Goal: Task Accomplishment & Management: Complete application form

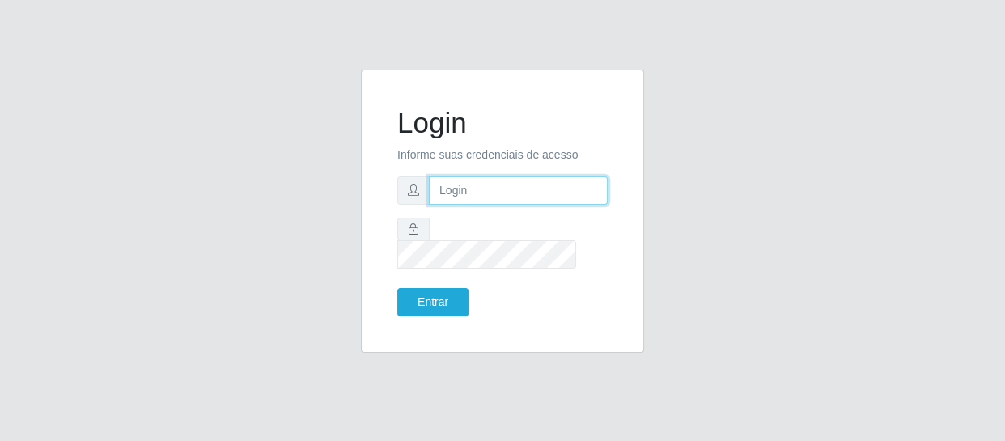
click at [461, 205] on input "text" at bounding box center [518, 190] width 179 height 28
type input "[EMAIL_ADDRESS][DOMAIN_NAME]"
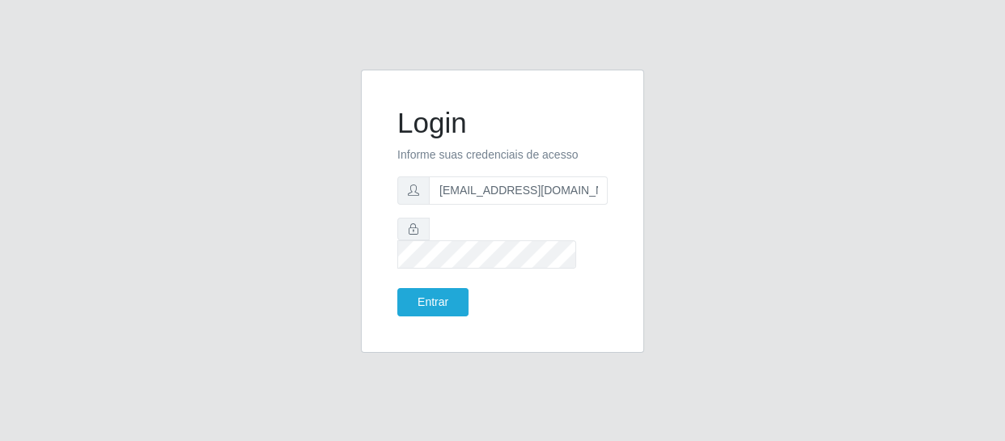
click at [443, 228] on form "Login Informe suas credenciais de acesso [EMAIL_ADDRESS][DOMAIN_NAME] Entrar" at bounding box center [502, 211] width 210 height 210
click at [397, 288] on button "Entrar" at bounding box center [432, 302] width 71 height 28
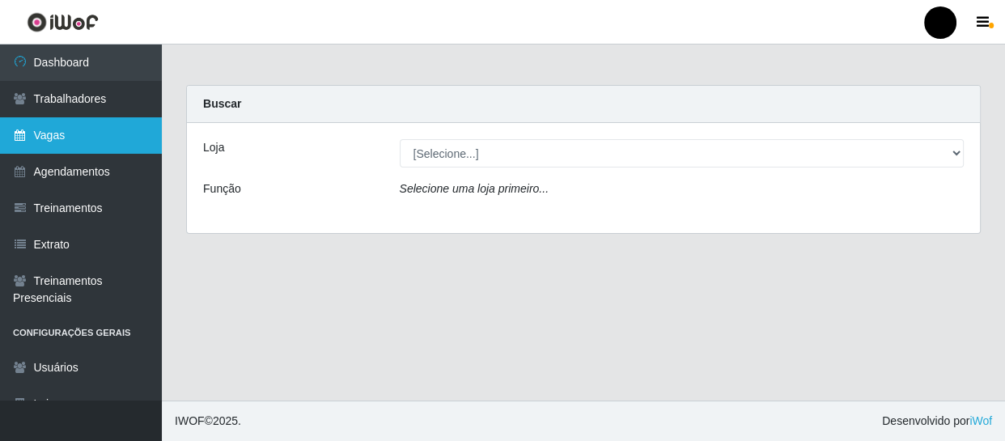
click at [81, 132] on link "Vagas" at bounding box center [81, 135] width 162 height 36
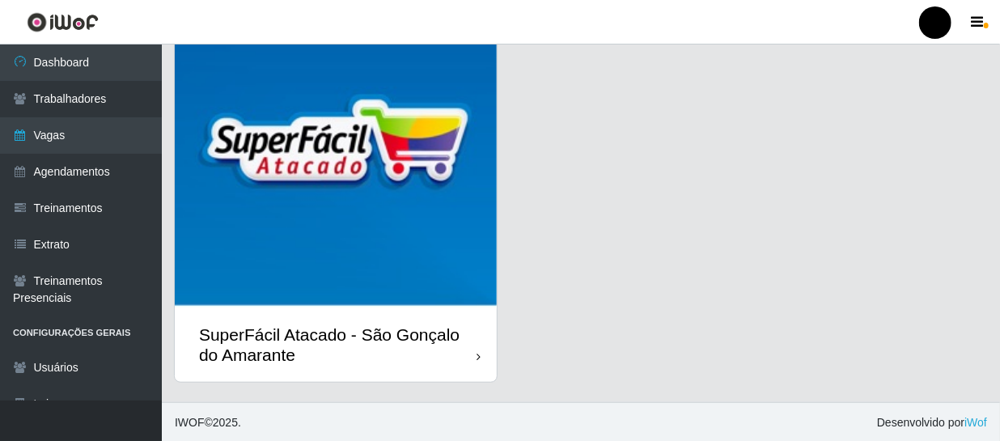
scroll to position [512, 0]
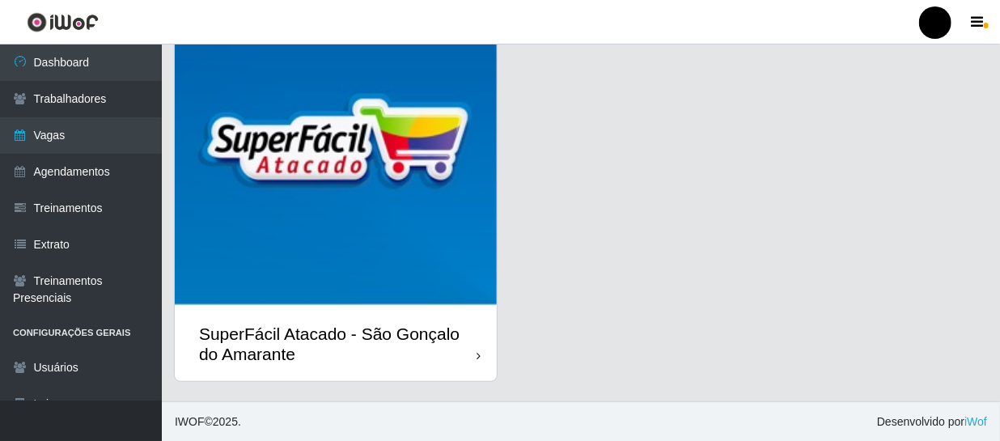
click at [340, 235] on img at bounding box center [336, 146] width 322 height 322
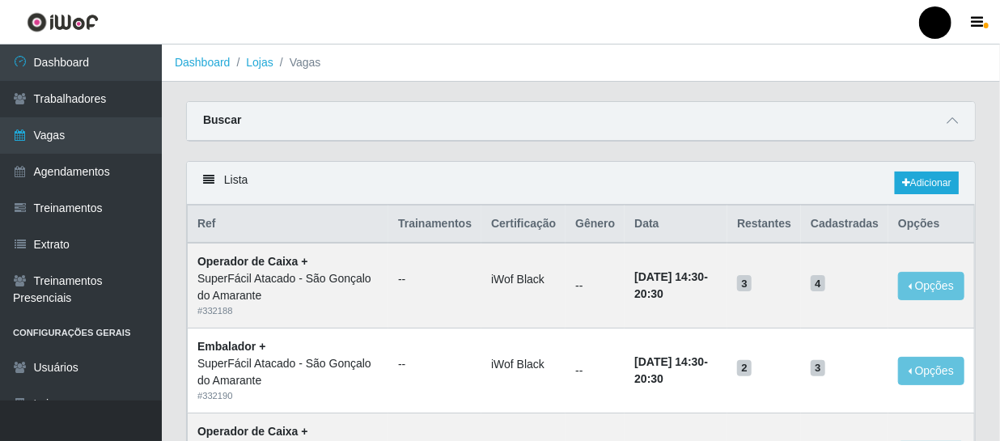
click at [290, 121] on div "Buscar" at bounding box center [581, 121] width 788 height 39
click at [318, 126] on div "Buscar" at bounding box center [581, 121] width 788 height 39
click at [513, 134] on div "Buscar" at bounding box center [581, 121] width 788 height 39
click at [930, 178] on link "Adicionar" at bounding box center [927, 183] width 64 height 23
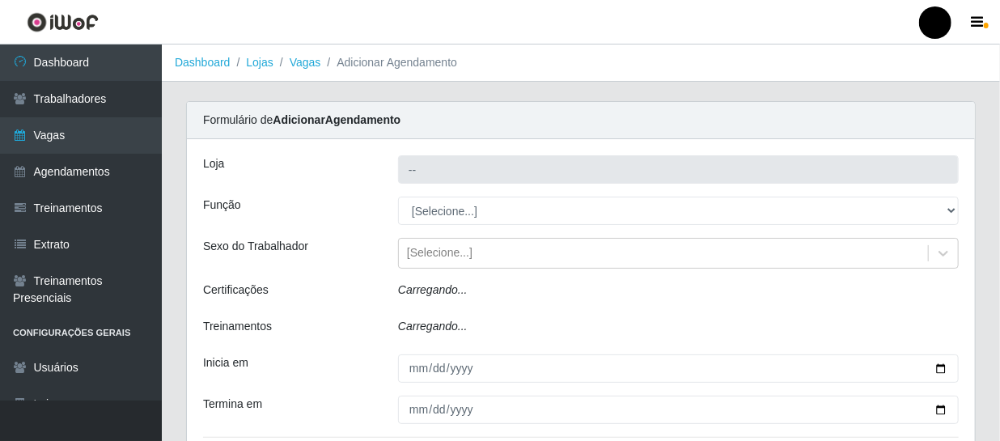
type input "SuperFácil Atacado - São Gonçalo do Amarante"
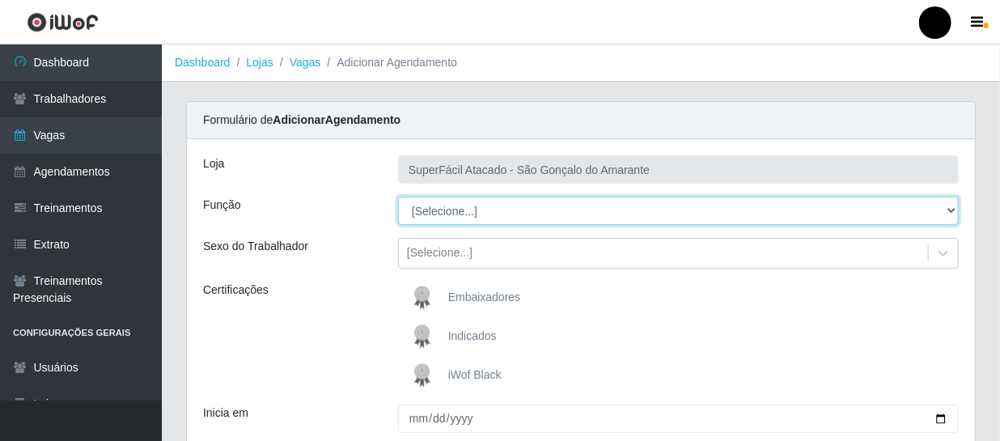
click at [451, 217] on select "[Selecione...] Auxiliar de Estacionamento Auxiliar de Estacionamento + Auxiliar…" at bounding box center [678, 211] width 561 height 28
select select "24"
click at [398, 197] on select "[Selecione...] Auxiliar de Estacionamento Auxiliar de Estacionamento + Auxiliar…" at bounding box center [678, 211] width 561 height 28
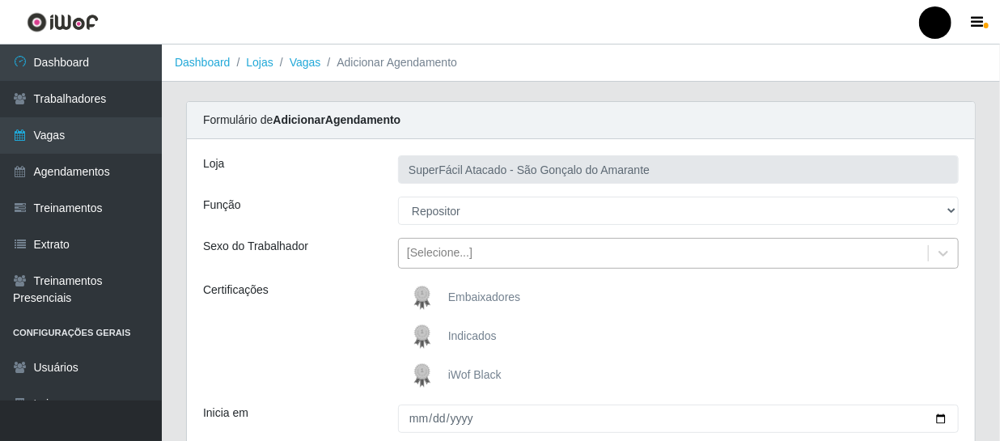
click at [468, 259] on div "[Selecione...]" at bounding box center [440, 253] width 66 height 17
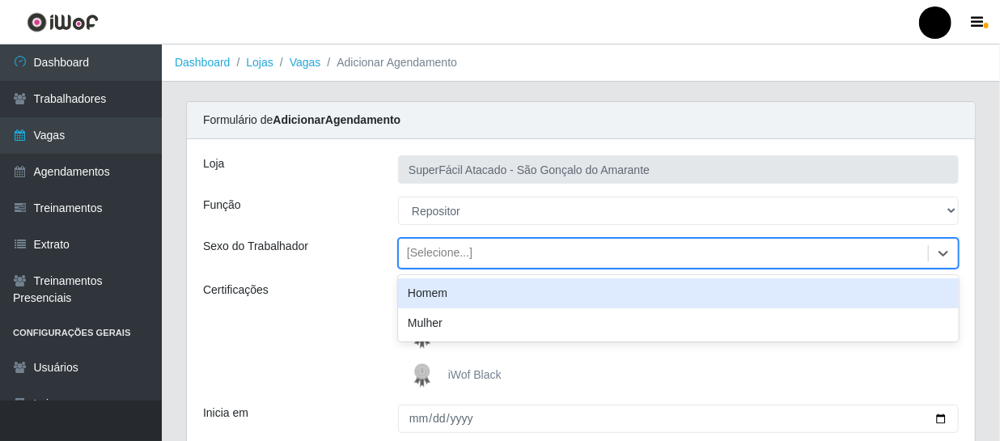
click at [468, 259] on div "[Selecione...]" at bounding box center [440, 253] width 66 height 17
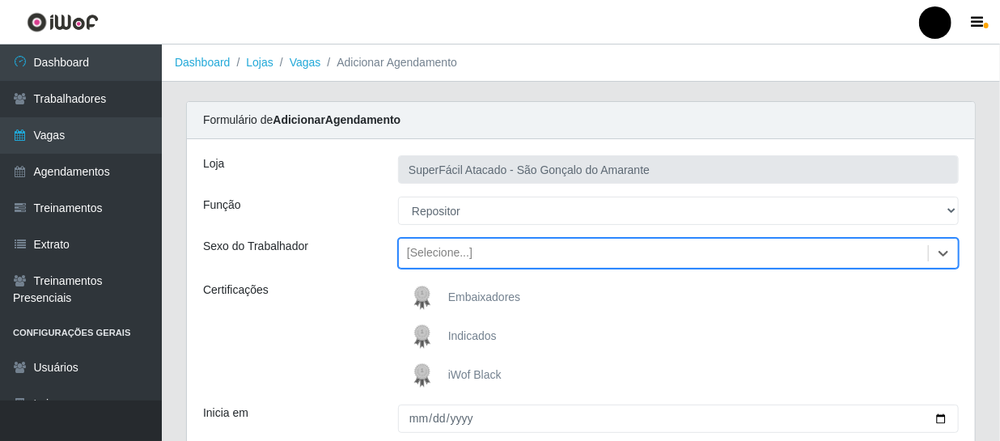
click at [468, 259] on div "[Selecione...]" at bounding box center [440, 253] width 66 height 17
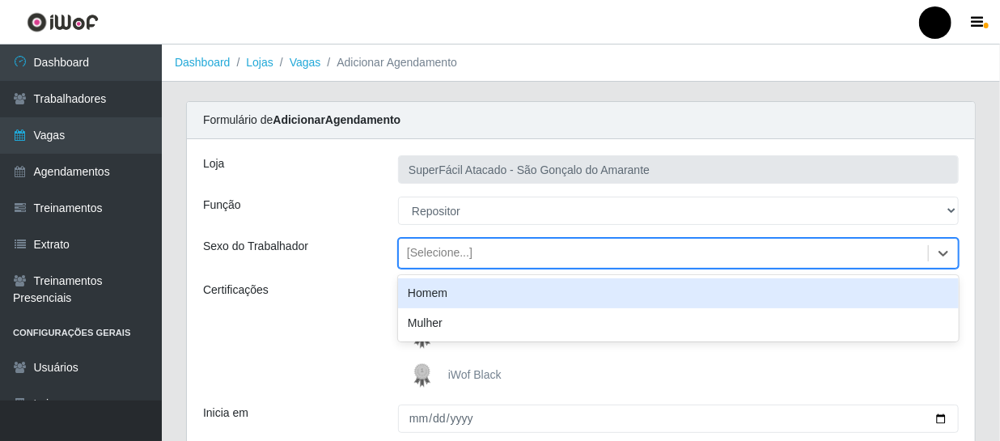
click at [463, 296] on div "Homem" at bounding box center [678, 293] width 561 height 30
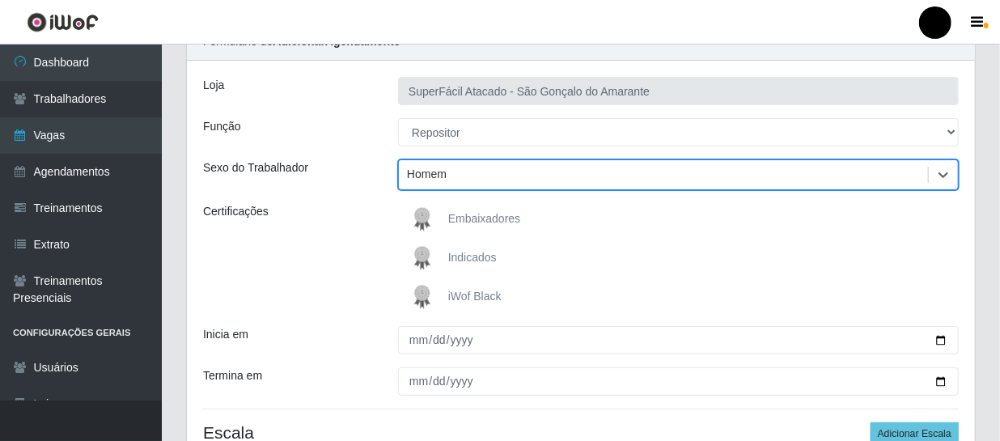
scroll to position [146, 0]
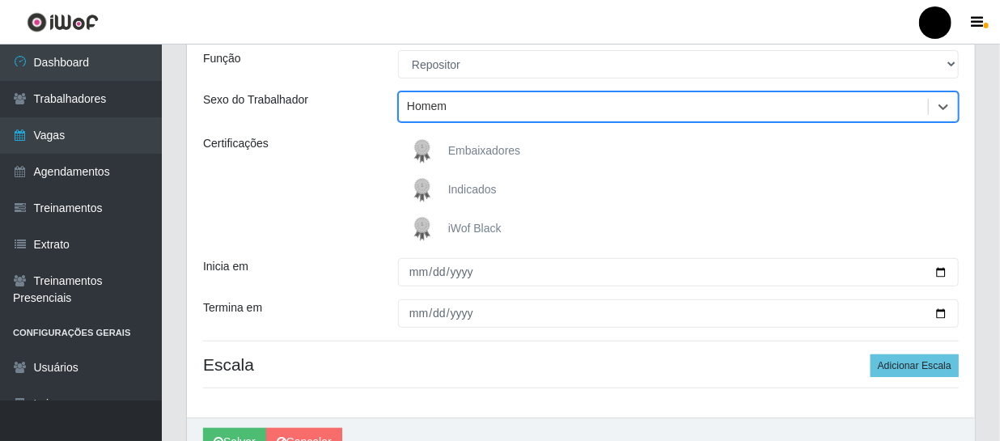
click at [470, 227] on span "iWof Black" at bounding box center [474, 228] width 53 height 13
click at [0, 0] on input "iWof Black" at bounding box center [0, 0] width 0 height 0
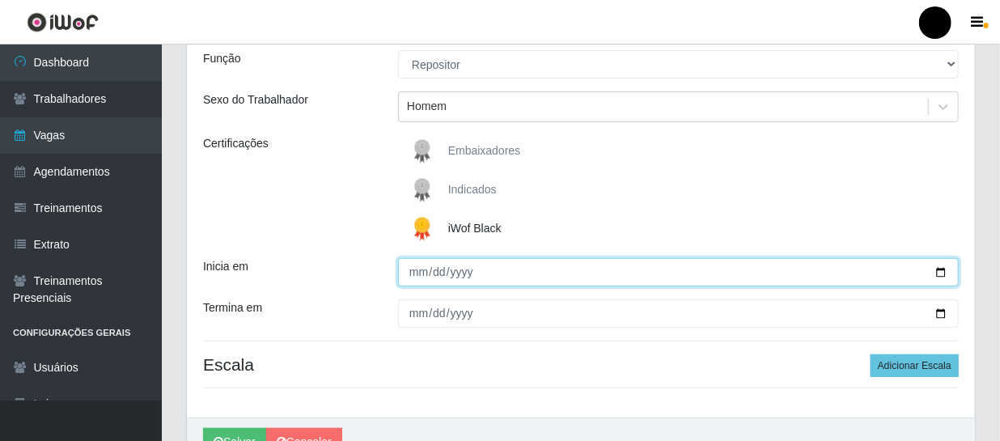
click at [432, 273] on input "Inicia em" at bounding box center [678, 272] width 561 height 28
click at [422, 276] on input "Inicia em" at bounding box center [678, 272] width 561 height 28
type input "[DATE]"
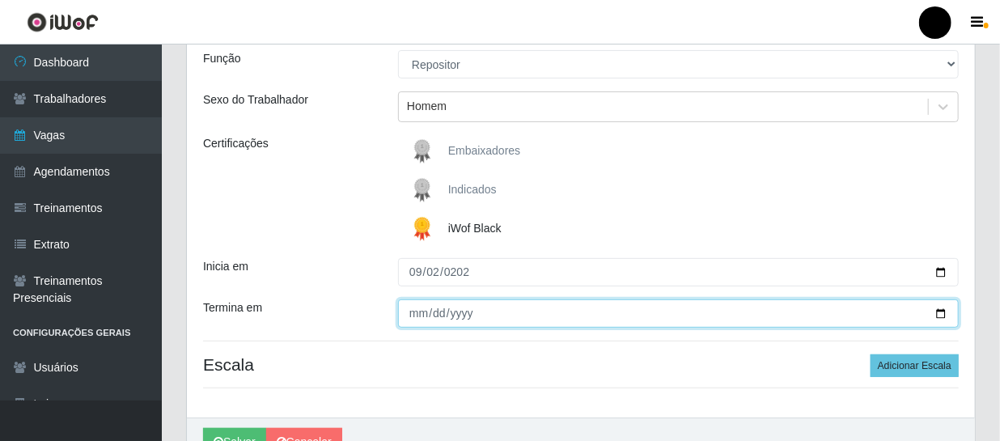
click at [416, 311] on input "Termina em" at bounding box center [678, 313] width 561 height 28
type input "[DATE]"
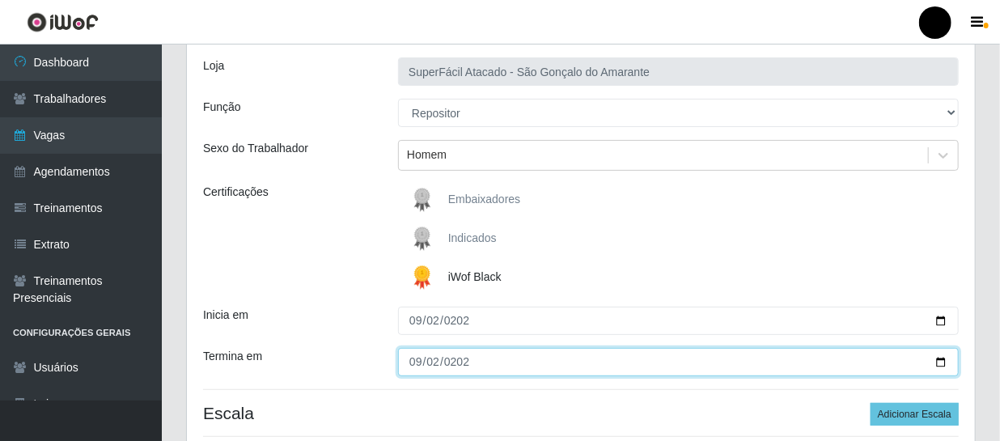
scroll to position [220, 0]
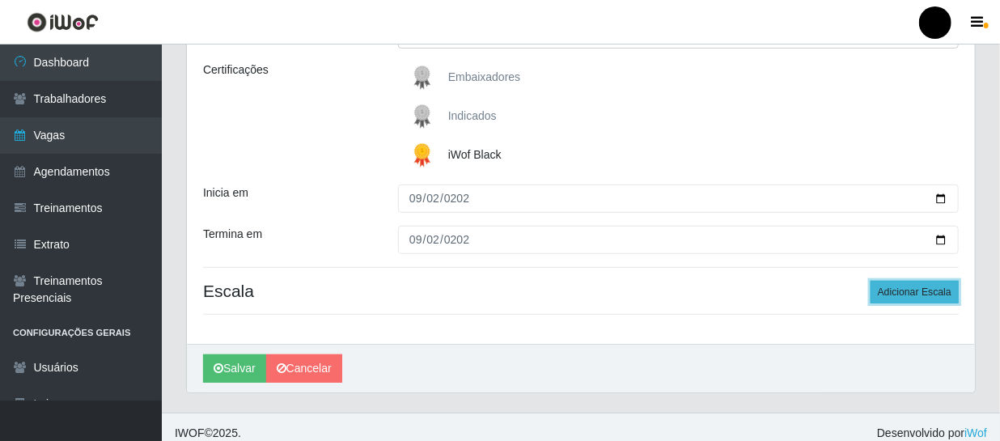
click at [912, 292] on button "Adicionar Escala" at bounding box center [915, 292] width 88 height 23
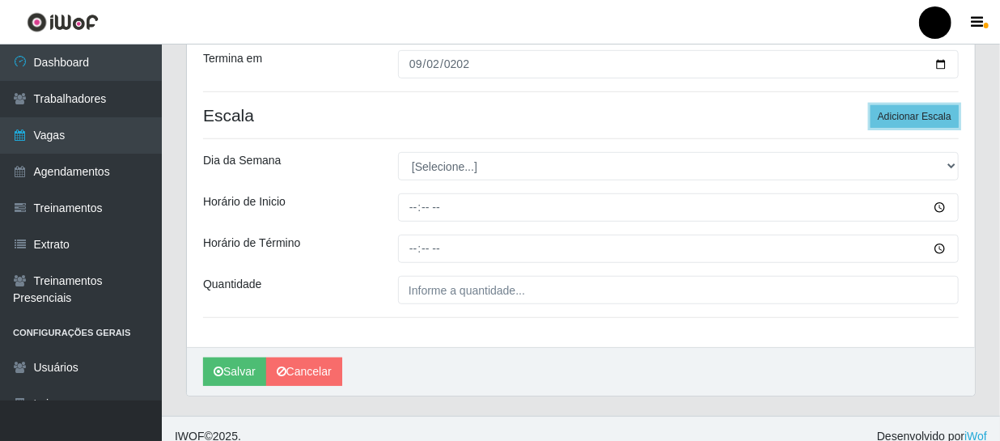
scroll to position [410, 0]
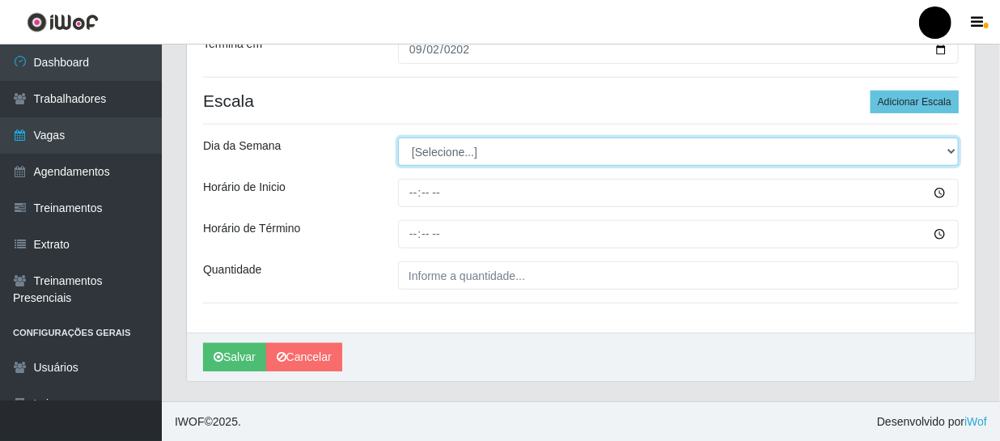
click at [525, 155] on select "[Selecione...] Segunda Terça Quarta Quinta Sexta Sábado Domingo" at bounding box center [678, 152] width 561 height 28
select select "2"
click at [398, 138] on select "[Selecione...] Segunda Terça Quarta Quinta Sexta Sábado Domingo" at bounding box center [678, 152] width 561 height 28
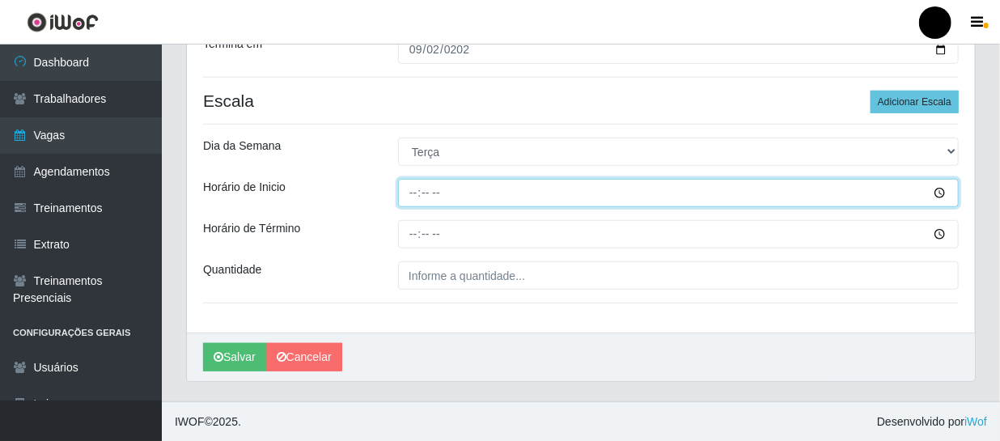
click at [437, 181] on input "Horário de Inicio" at bounding box center [678, 193] width 561 height 28
type input "08:00"
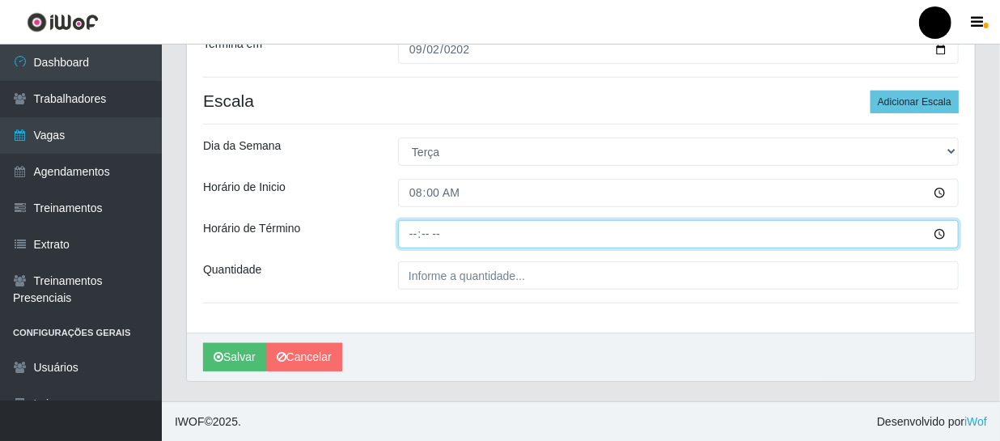
click at [412, 232] on input "Horário de Término" at bounding box center [678, 234] width 561 height 28
type input "14:00"
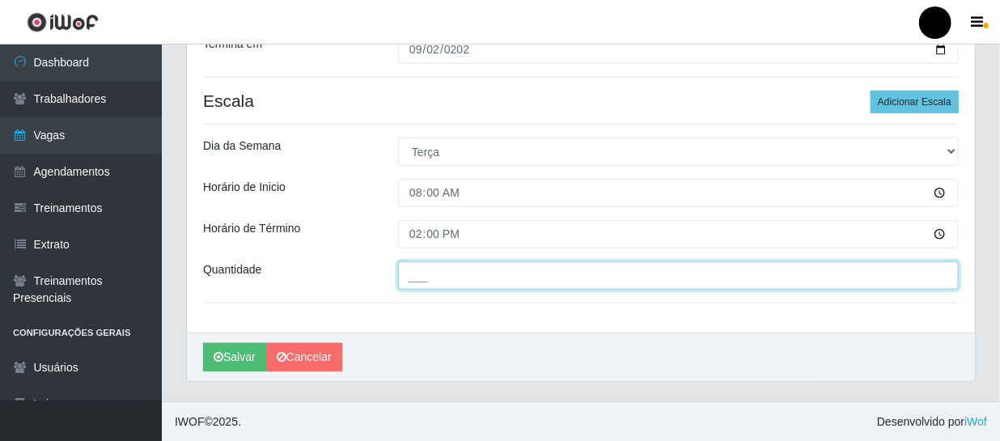
click at [477, 285] on input "___" at bounding box center [678, 275] width 561 height 28
type input "1__"
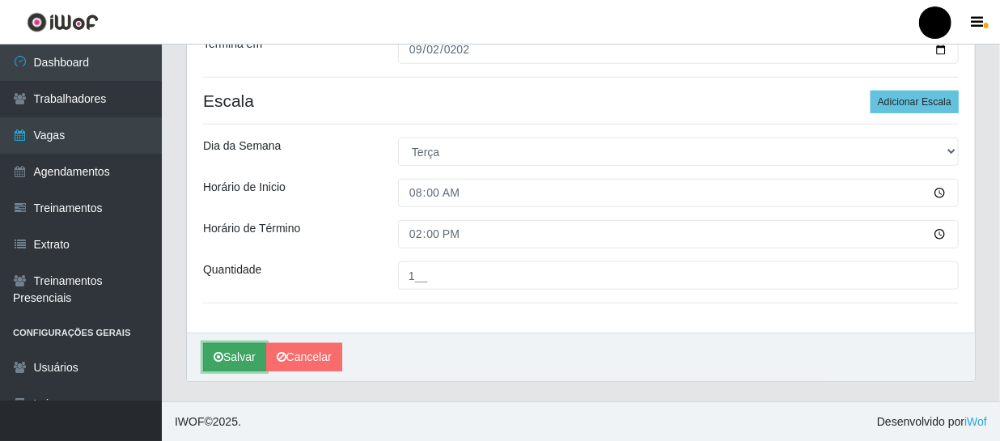
click at [227, 357] on button "Salvar" at bounding box center [234, 357] width 63 height 28
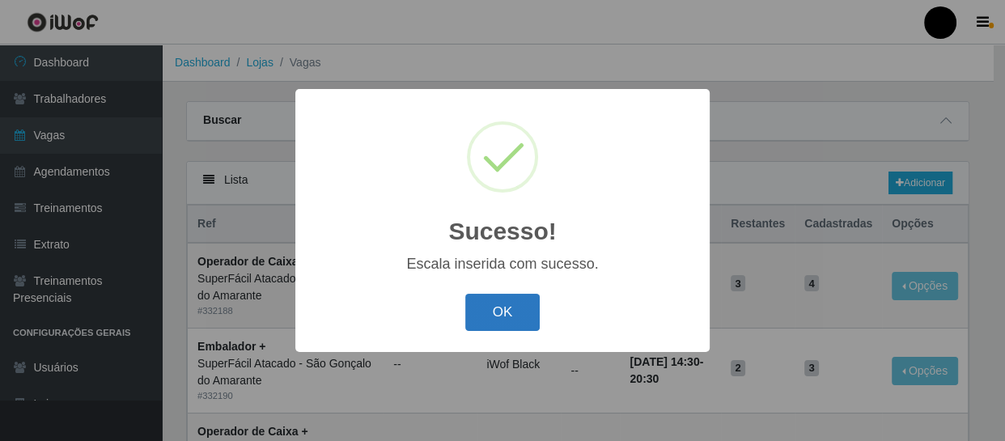
click at [504, 315] on button "OK" at bounding box center [502, 313] width 75 height 38
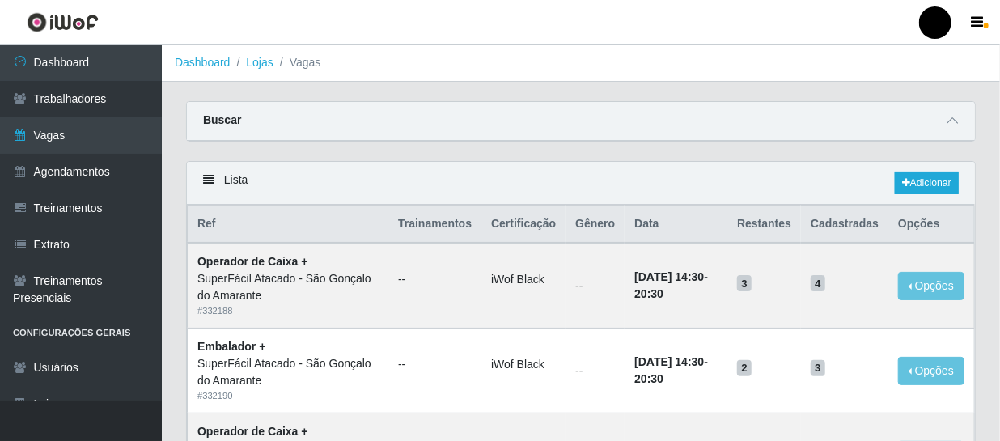
drag, startPoint x: 1003, startPoint y: 189, endPoint x: 629, endPoint y: 152, distance: 376.4
click at [629, 152] on div "Carregando... Buscar Início em Término em Função [Selecione...] Auxiliar de Est…" at bounding box center [581, 131] width 814 height 60
click at [916, 188] on link "Adicionar" at bounding box center [927, 183] width 64 height 23
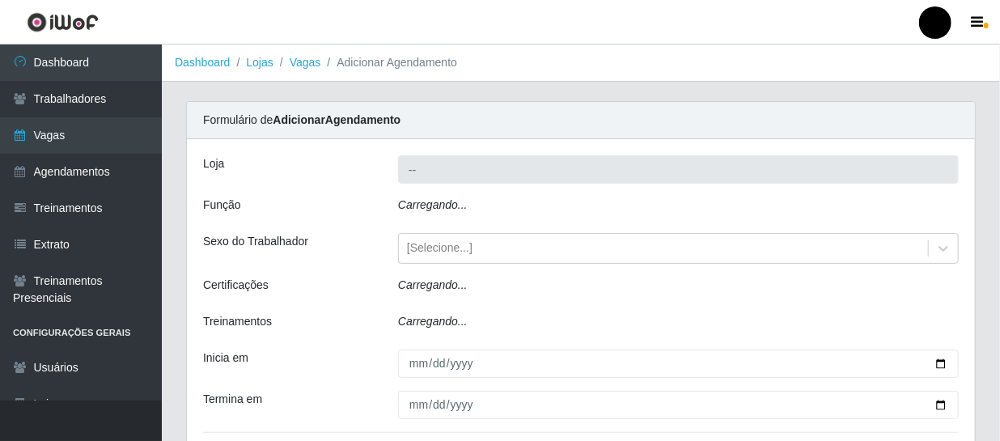
type input "SuperFácil Atacado - São Gonçalo do Amarante"
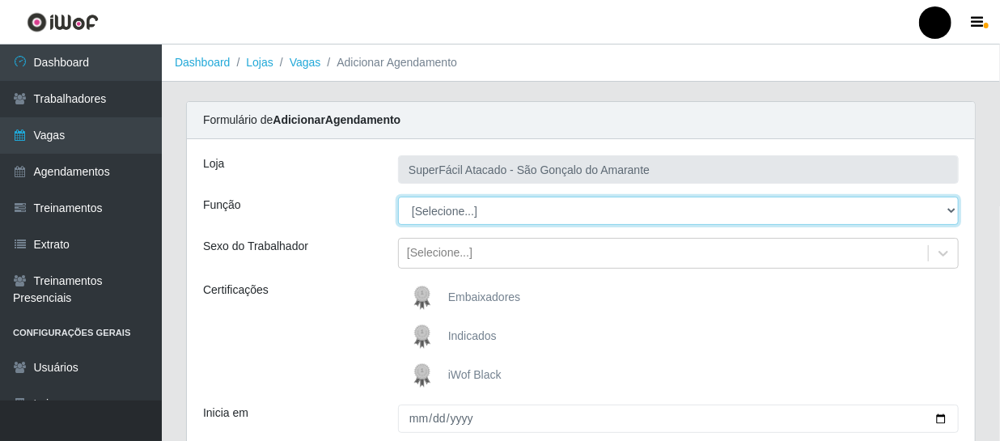
click at [491, 211] on select "[Selecione...] Auxiliar de Estacionamento Auxiliar de Estacionamento + Auxiliar…" at bounding box center [678, 211] width 561 height 28
select select "24"
click at [398, 197] on select "[Selecione...] Auxiliar de Estacionamento Auxiliar de Estacionamento + Auxiliar…" at bounding box center [678, 211] width 561 height 28
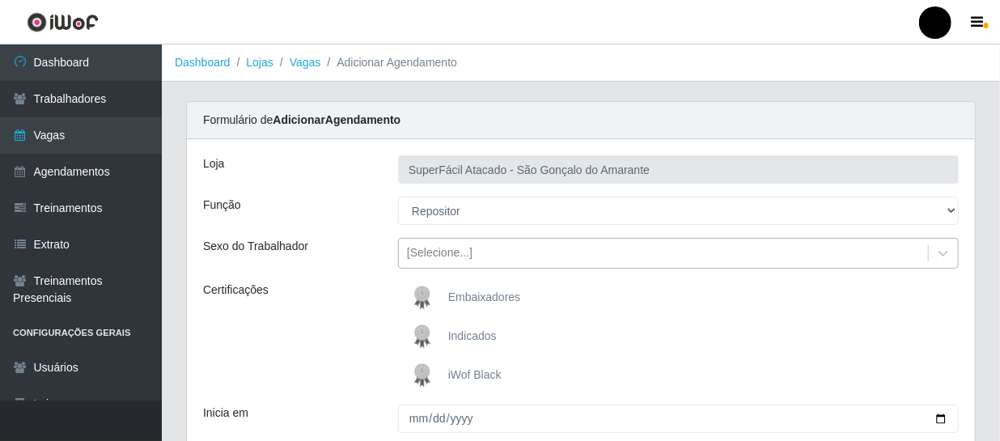
click at [487, 255] on div "[Selecione...]" at bounding box center [663, 253] width 529 height 27
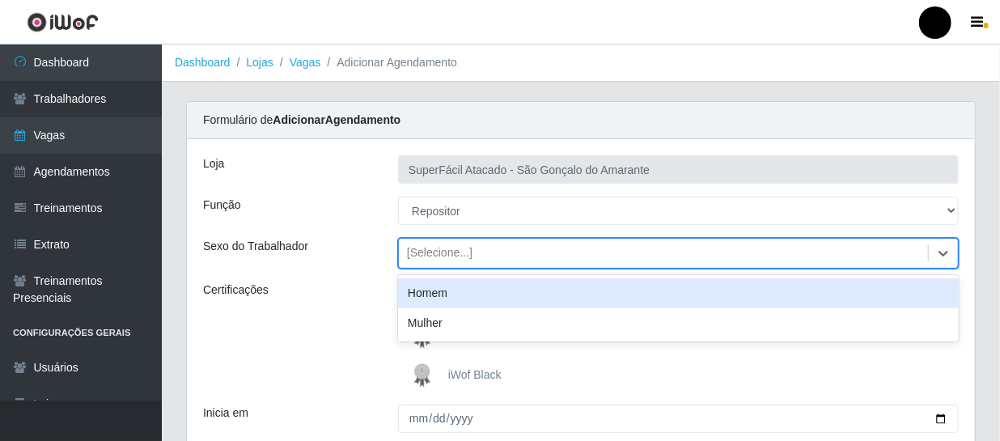
click at [457, 295] on div "Homem" at bounding box center [678, 293] width 561 height 30
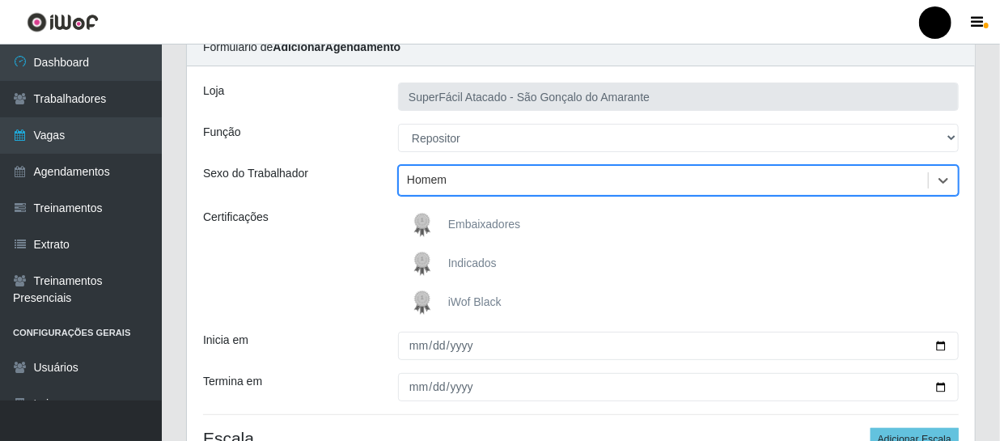
scroll to position [220, 0]
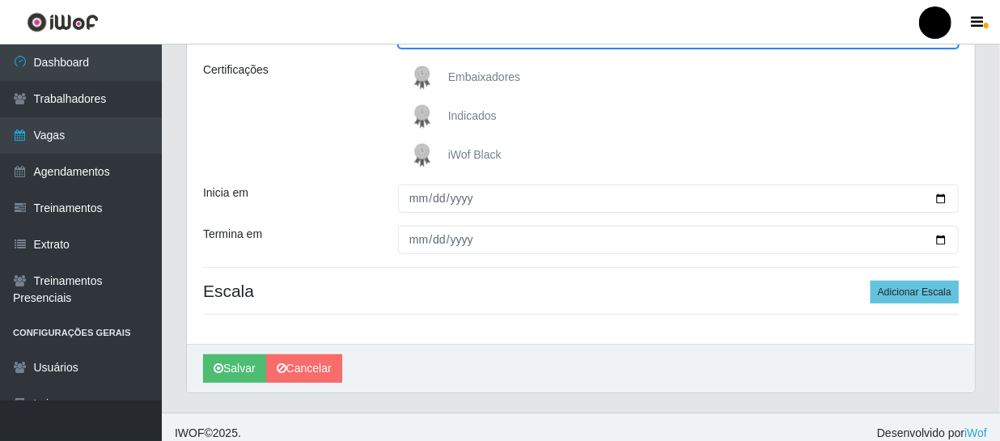
click at [473, 151] on span "iWof Black" at bounding box center [474, 154] width 53 height 13
click at [0, 0] on input "iWof Black" at bounding box center [0, 0] width 0 height 0
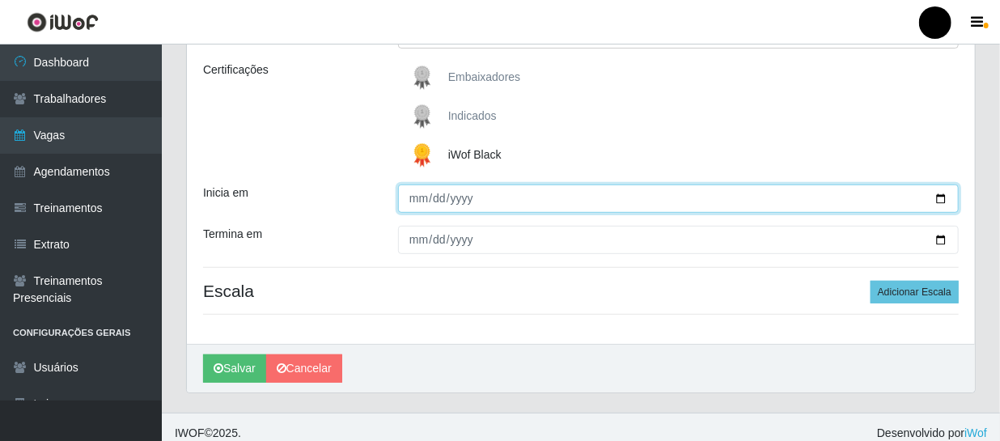
click at [407, 204] on input "Inicia em" at bounding box center [678, 198] width 561 height 28
type input "[DATE]"
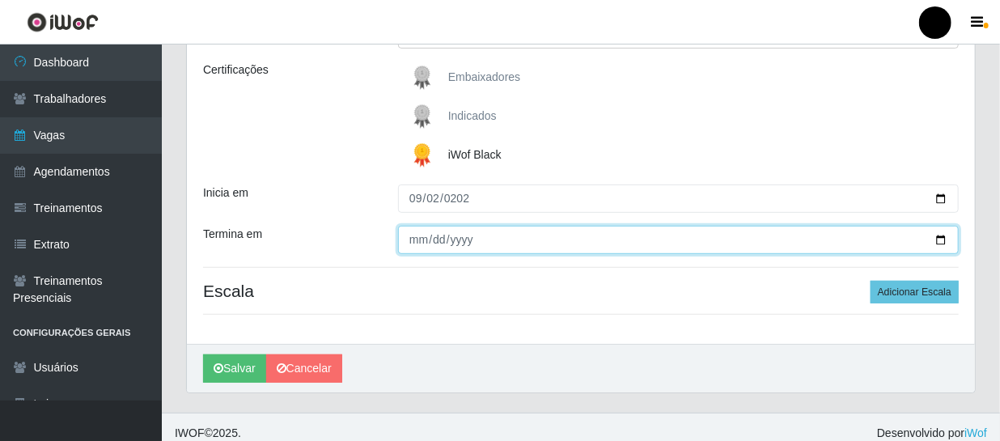
click at [419, 244] on input "Termina em" at bounding box center [678, 240] width 561 height 28
type input "[DATE]"
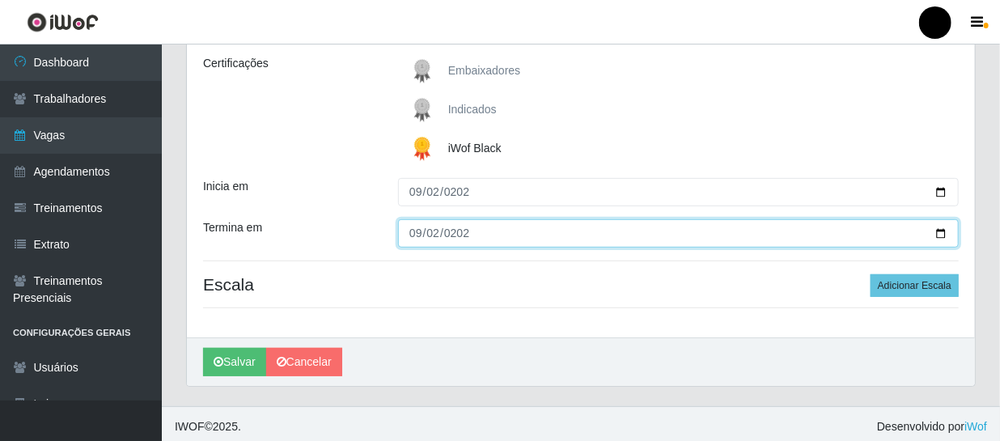
scroll to position [231, 0]
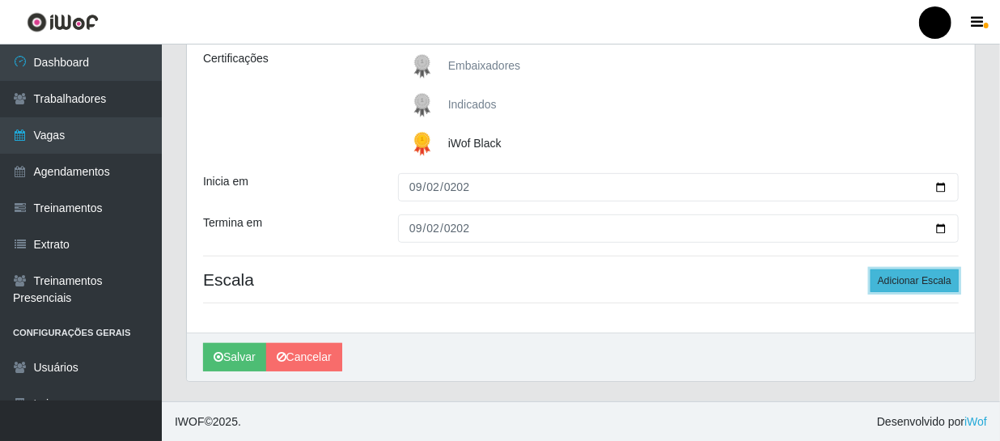
click at [921, 280] on button "Adicionar Escala" at bounding box center [915, 280] width 88 height 23
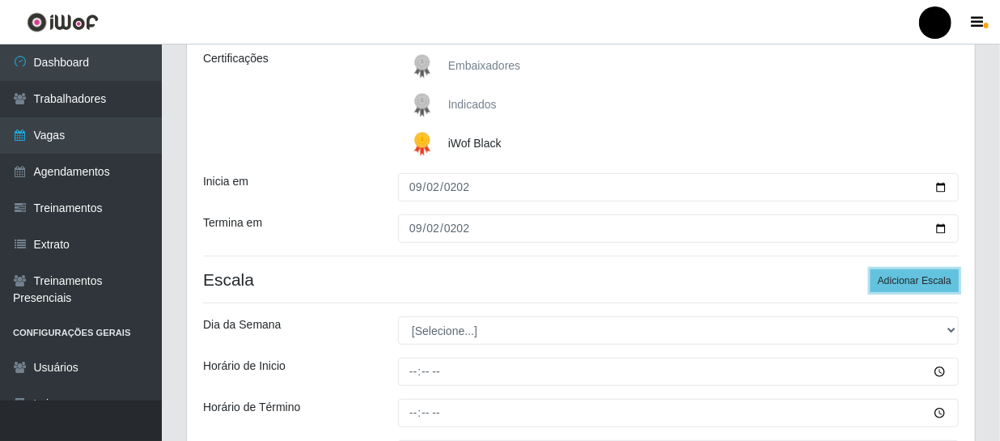
scroll to position [305, 0]
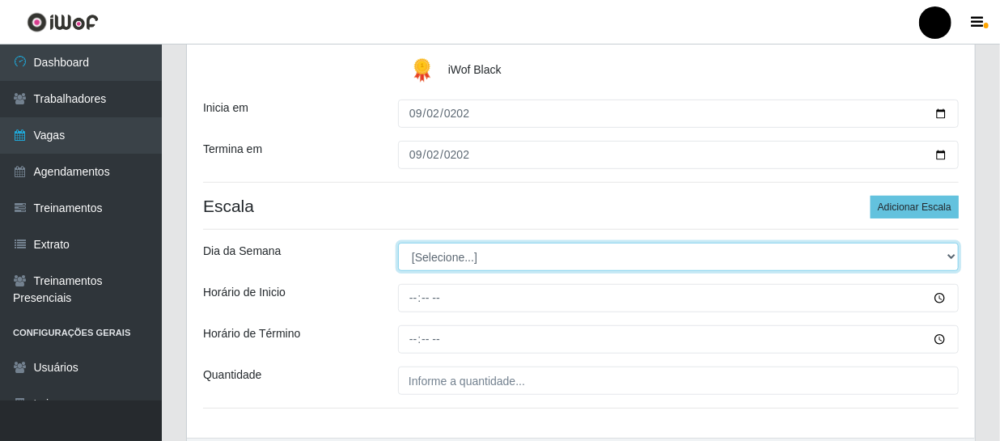
click at [447, 259] on select "[Selecione...] Segunda Terça Quarta Quinta Sexta Sábado Domingo" at bounding box center [678, 257] width 561 height 28
select select "2"
click at [398, 243] on select "[Selecione...] Segunda Terça Quarta Quinta Sexta Sábado Domingo" at bounding box center [678, 257] width 561 height 28
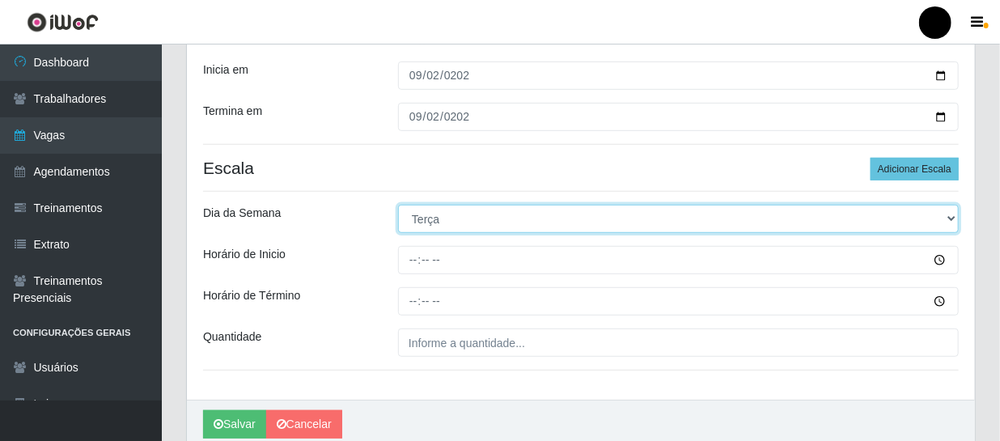
scroll to position [379, 0]
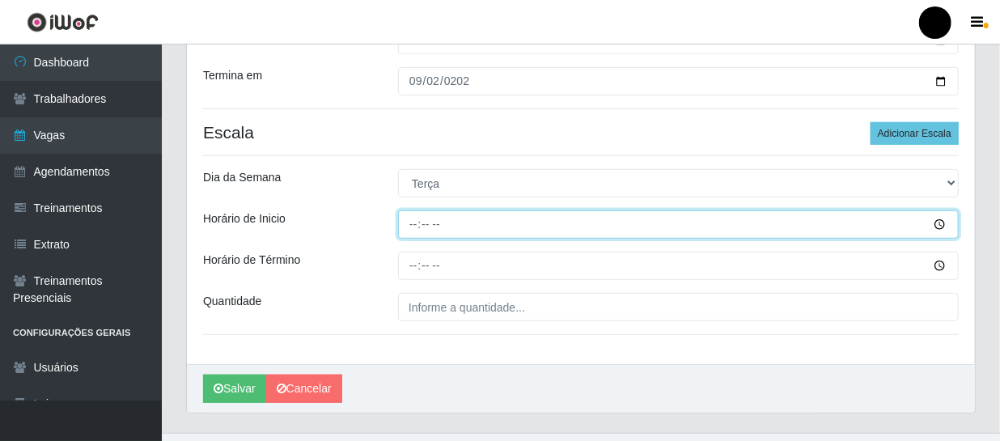
click at [436, 223] on input "Horário de Inicio" at bounding box center [678, 224] width 561 height 28
type input "16:00"
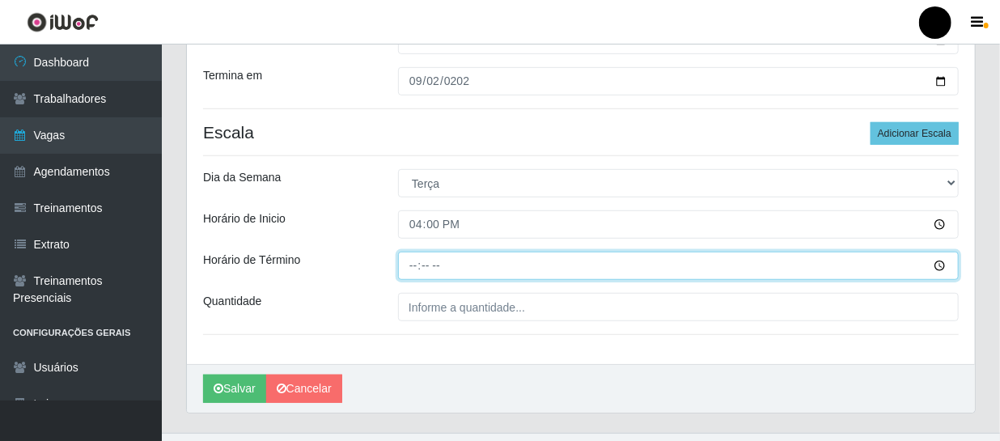
click at [417, 266] on input "Horário de Término" at bounding box center [678, 266] width 561 height 28
type input "22:00"
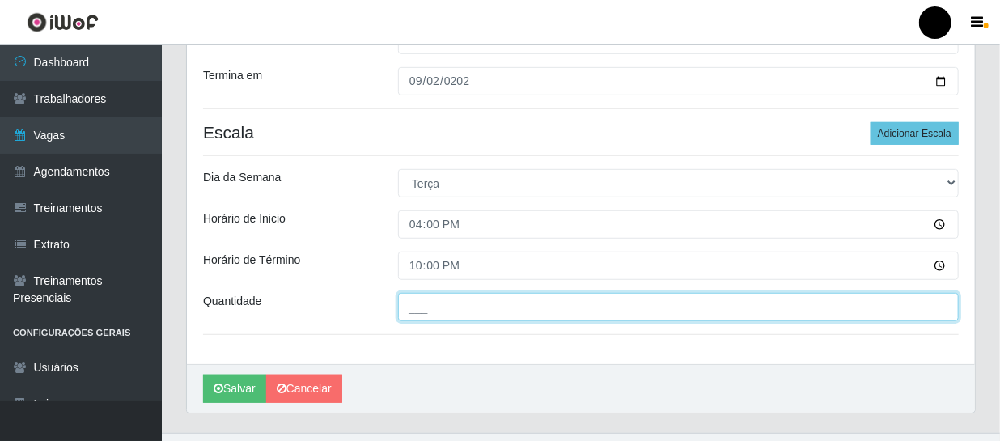
click at [515, 310] on input "___" at bounding box center [678, 307] width 561 height 28
type input "3__"
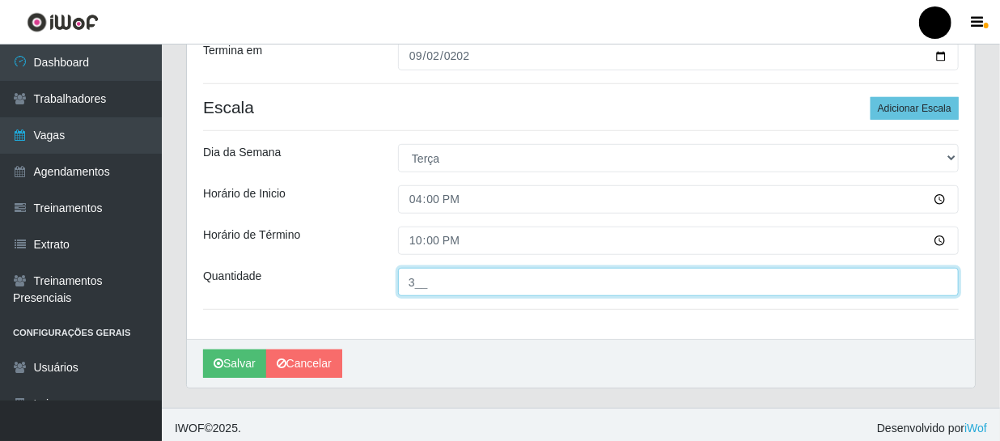
scroll to position [410, 0]
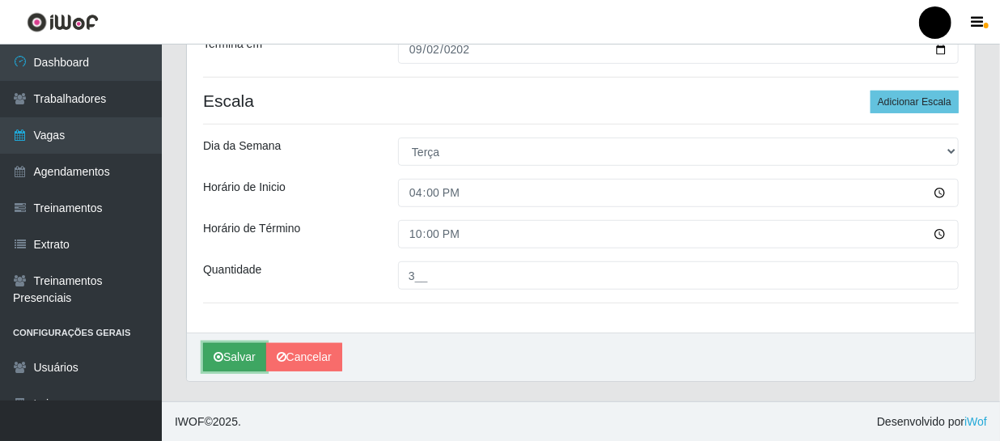
click at [241, 357] on button "Salvar" at bounding box center [234, 357] width 63 height 28
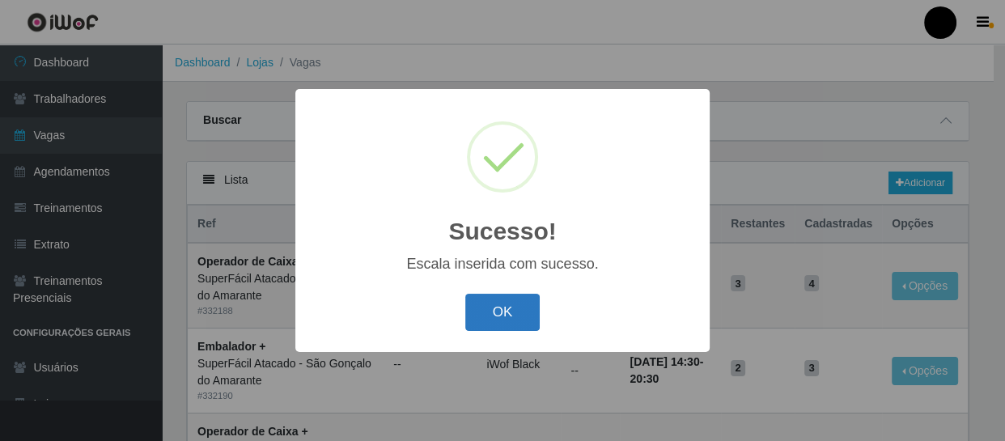
click at [506, 301] on button "OK" at bounding box center [502, 313] width 75 height 38
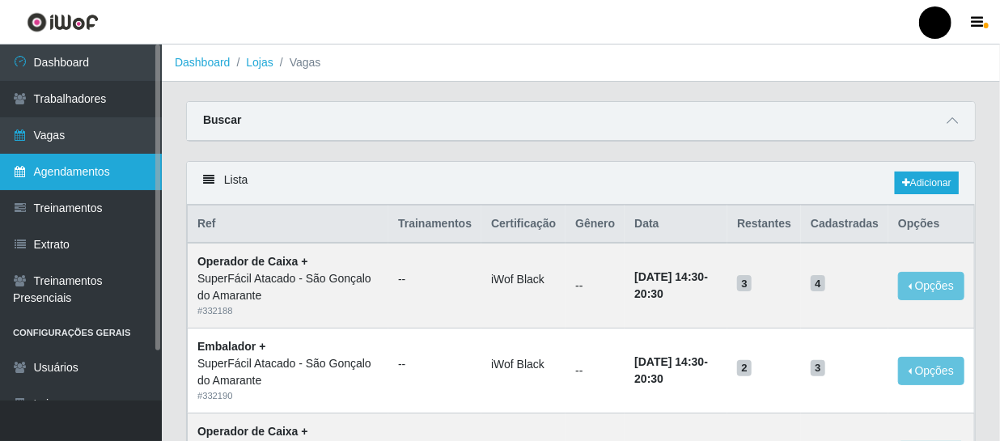
click at [93, 163] on link "Agendamentos" at bounding box center [81, 172] width 162 height 36
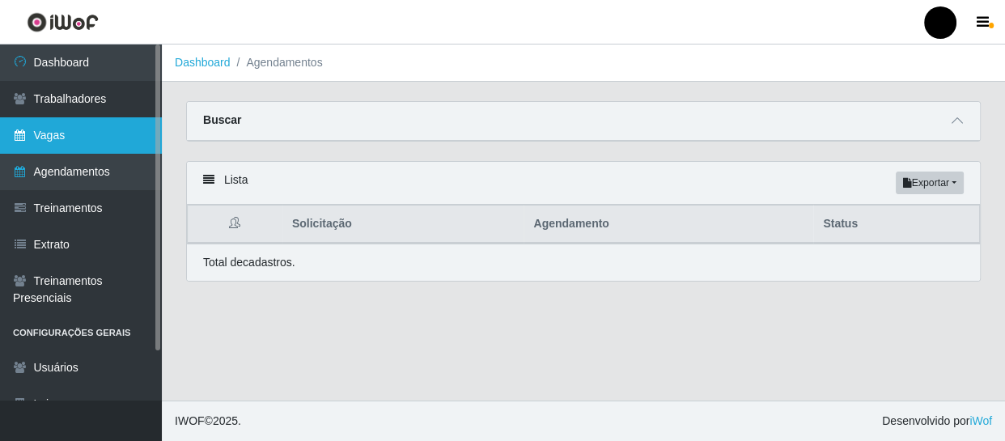
click at [46, 135] on link "Vagas" at bounding box center [81, 135] width 162 height 36
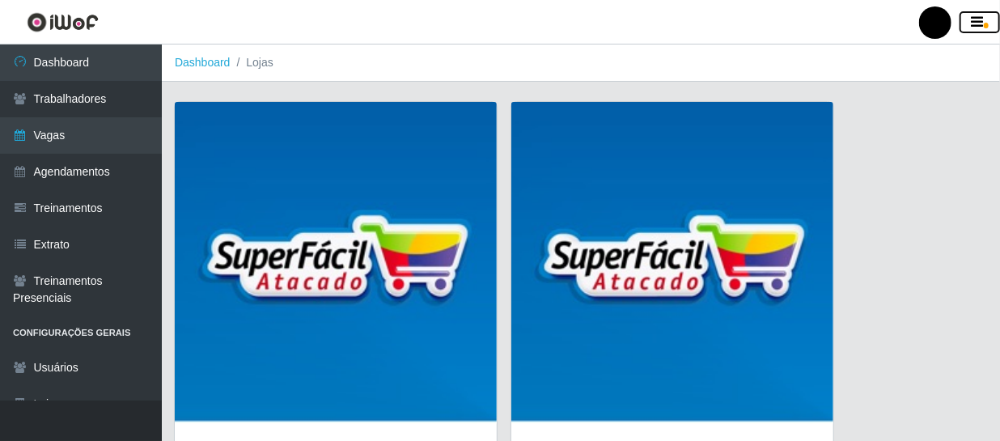
click at [962, 21] on button "button" at bounding box center [980, 22] width 40 height 23
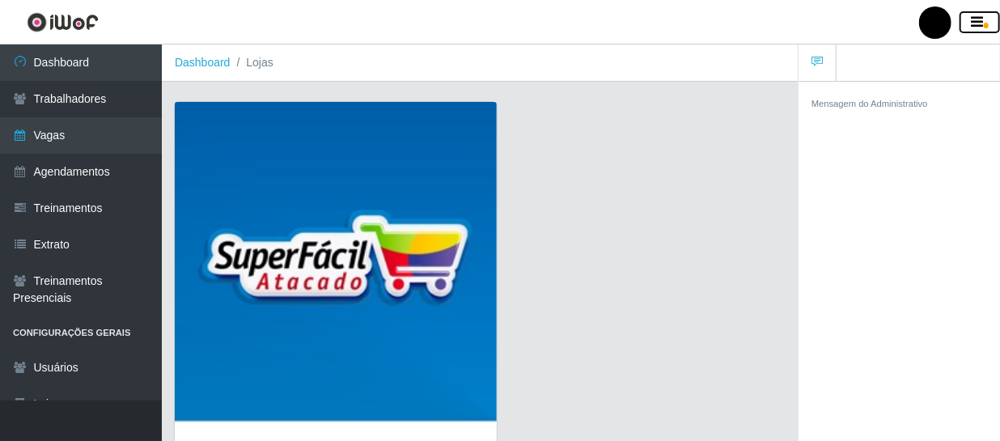
click at [962, 21] on button "button" at bounding box center [980, 22] width 40 height 23
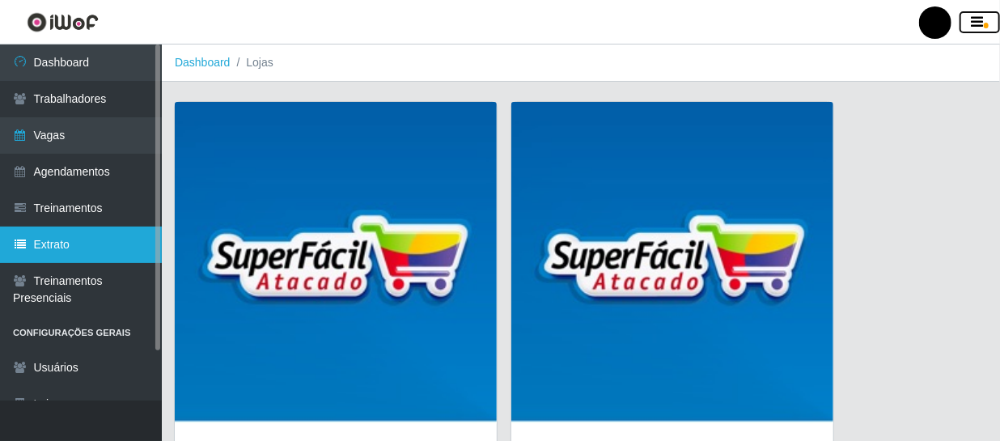
scroll to position [57, 0]
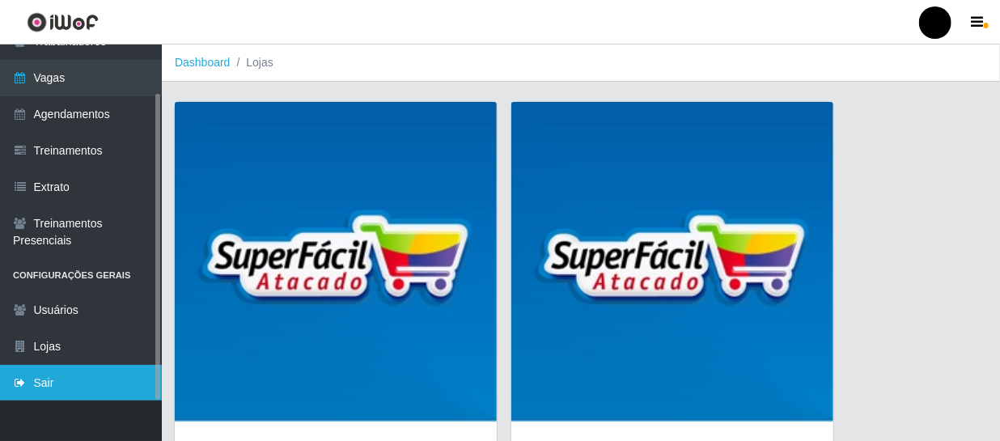
click at [49, 379] on link "Sair" at bounding box center [81, 383] width 162 height 36
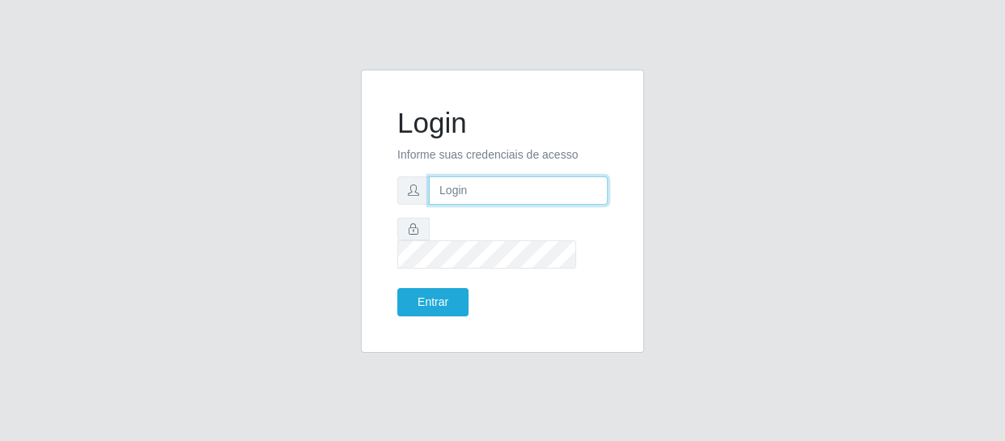
click at [526, 204] on input "text" at bounding box center [518, 190] width 179 height 28
type input "[EMAIL_ADDRESS][DOMAIN_NAME]"
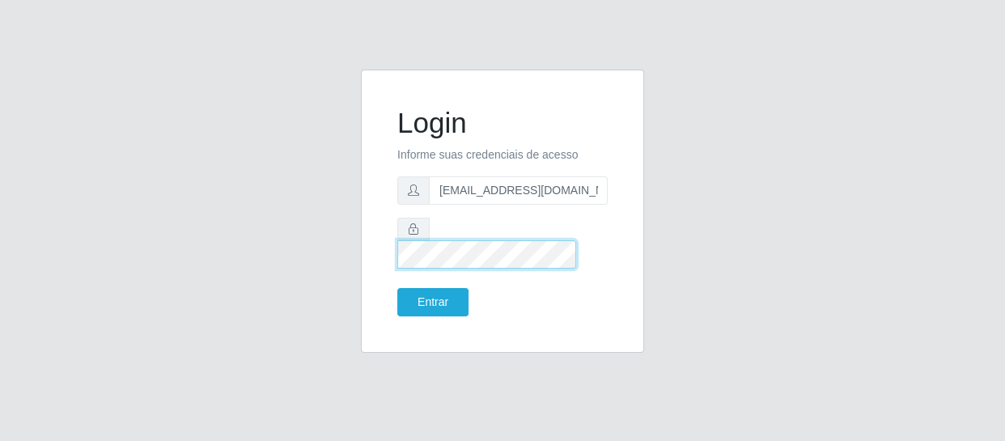
click at [397, 288] on button "Entrar" at bounding box center [432, 302] width 71 height 28
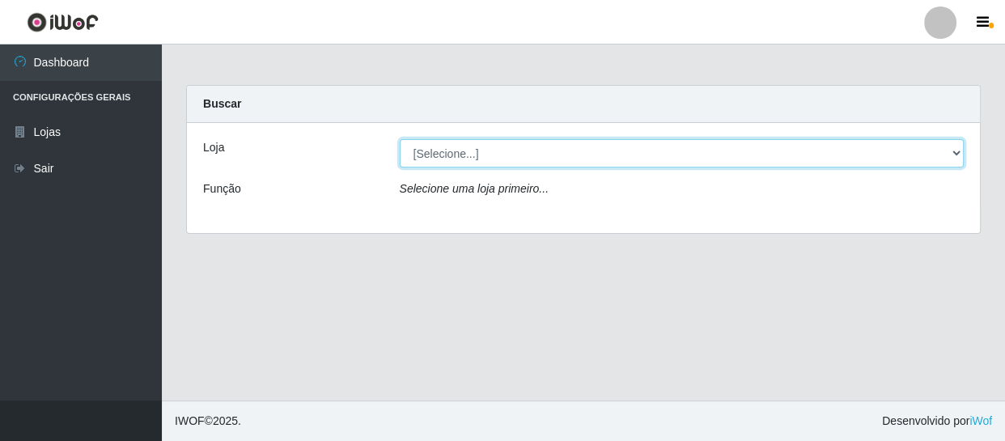
click at [528, 154] on select "[Selecione...] SuperFácil Atacado - São Gonçalo do Amarante" at bounding box center [682, 153] width 565 height 28
select select "408"
click at [400, 139] on select "[Selecione...] SuperFácil Atacado - São Gonçalo do Amarante" at bounding box center [682, 153] width 565 height 28
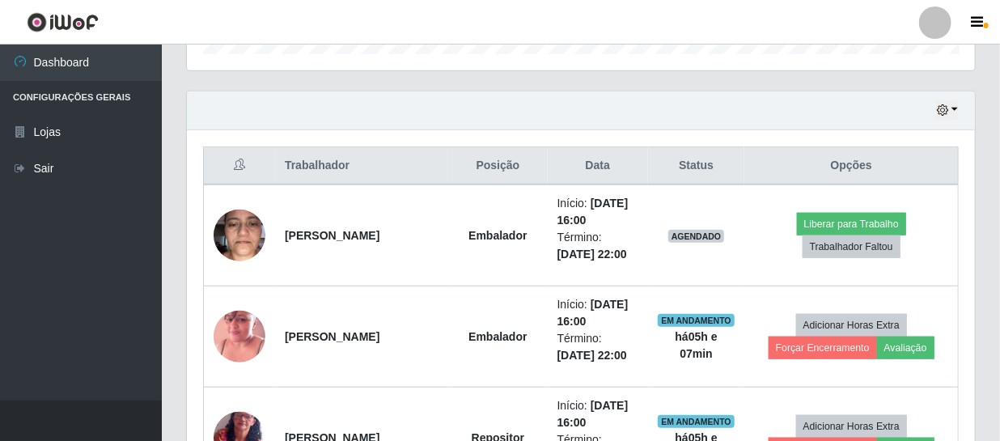
scroll to position [362, 0]
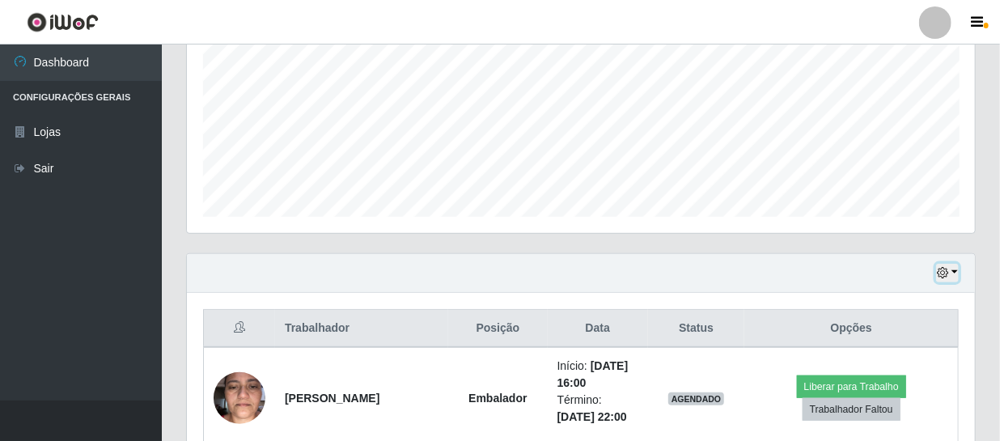
click at [950, 265] on button "button" at bounding box center [947, 273] width 23 height 19
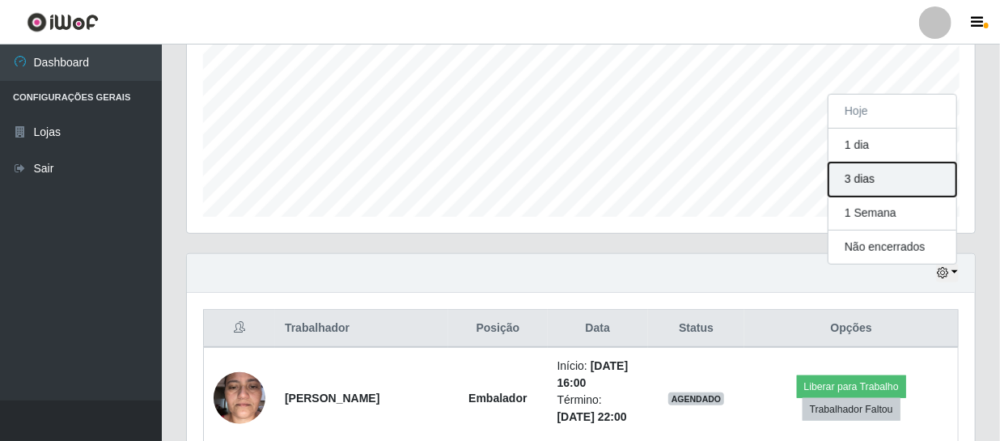
click at [882, 174] on button "3 dias" at bounding box center [892, 180] width 128 height 34
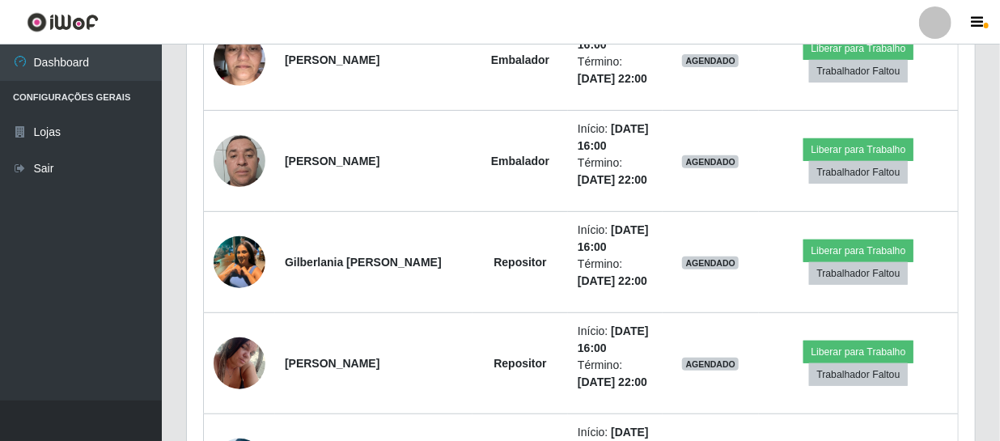
scroll to position [3010, 0]
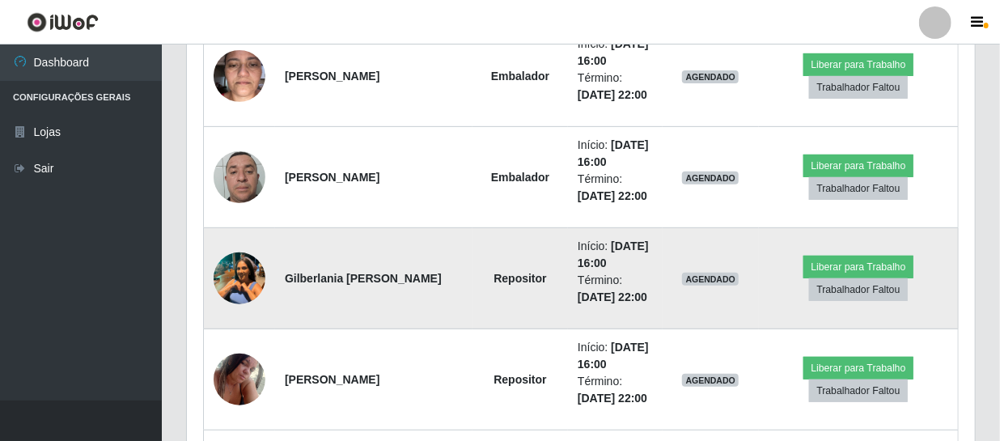
click at [243, 284] on img at bounding box center [240, 278] width 52 height 69
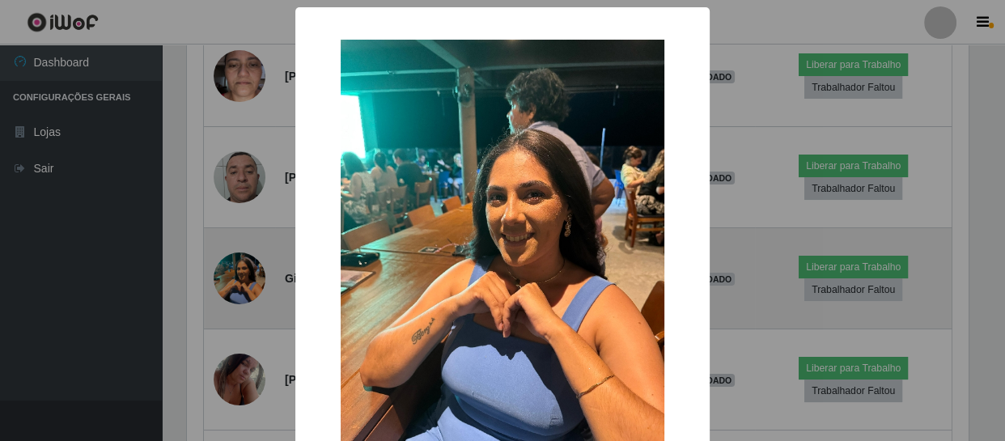
click at [243, 284] on div "× OK Cancel" at bounding box center [502, 220] width 1005 height 441
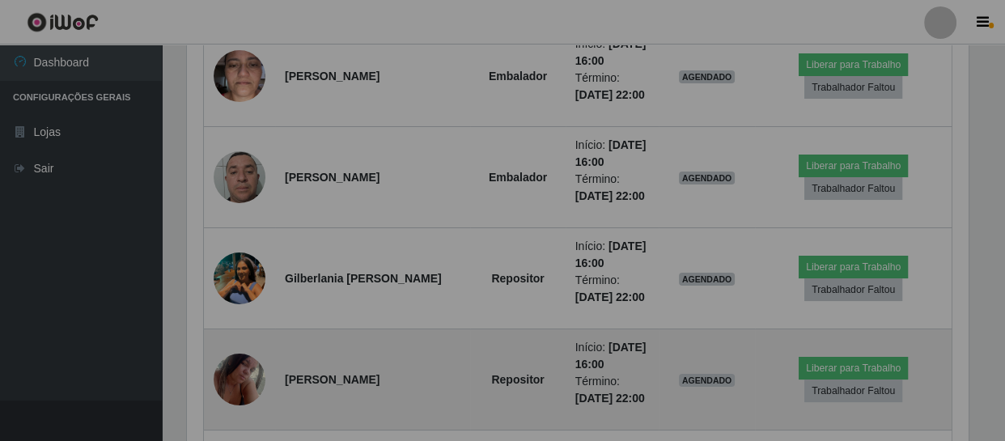
scroll to position [336, 788]
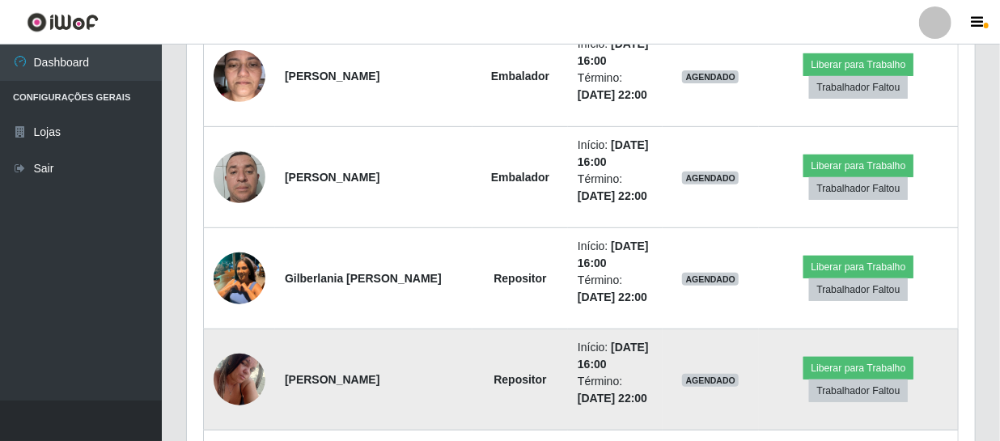
click at [237, 375] on img at bounding box center [240, 379] width 52 height 69
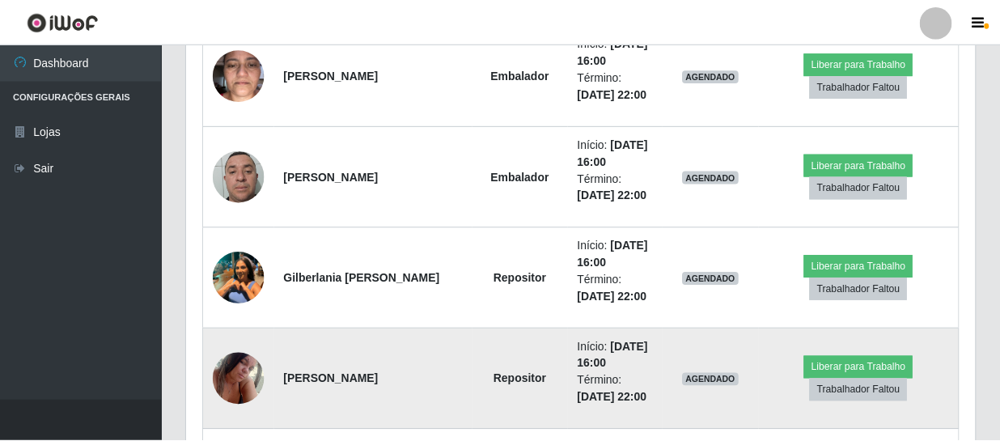
scroll to position [336, 781]
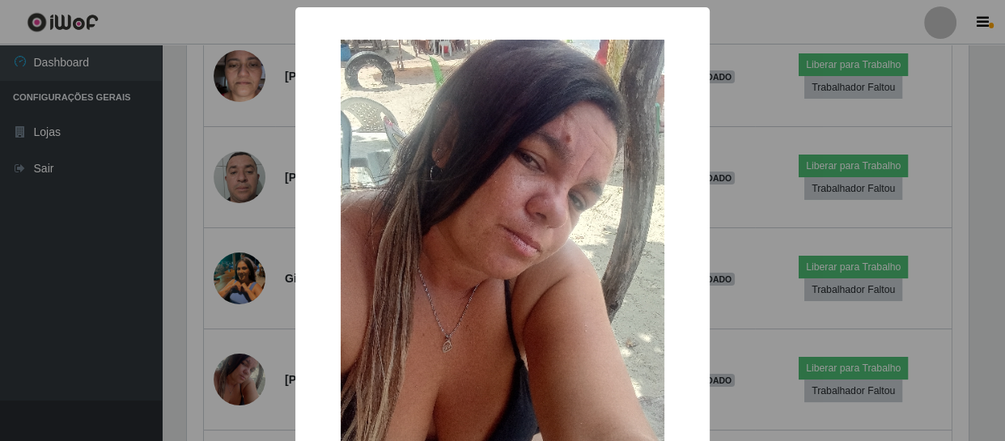
click at [237, 375] on div "× OK Cancel" at bounding box center [502, 220] width 1005 height 441
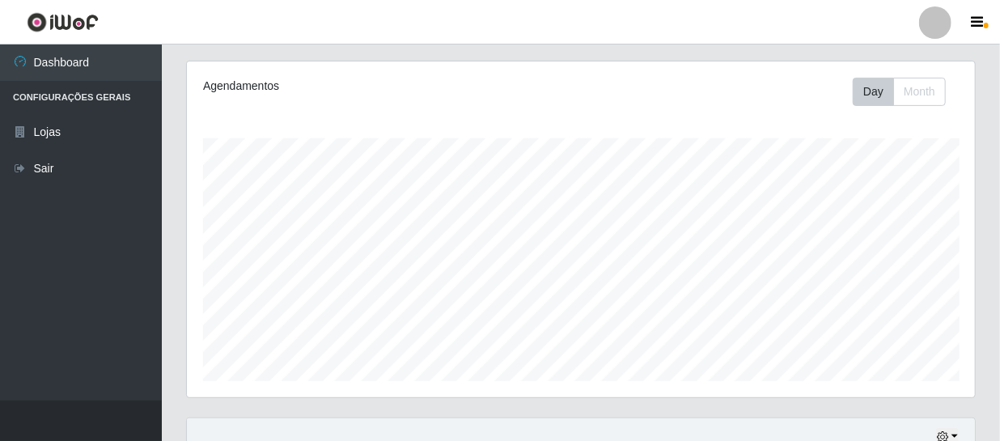
scroll to position [0, 0]
